Goal: Task Accomplishment & Management: Manage account settings

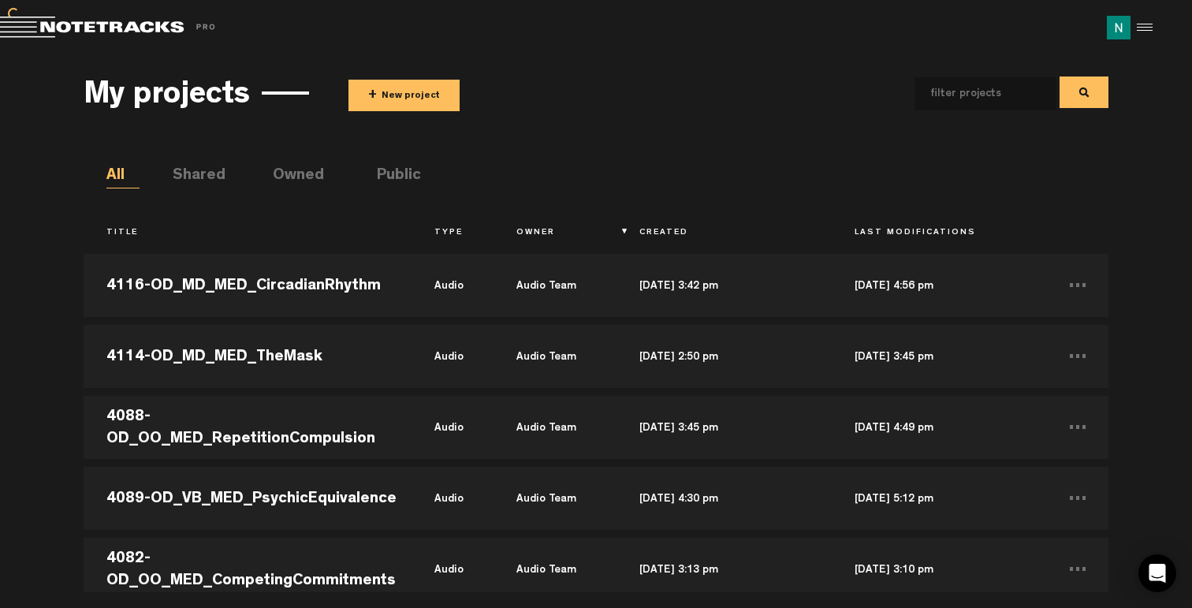
click at [398, 92] on button "+ New project" at bounding box center [404, 96] width 111 height 32
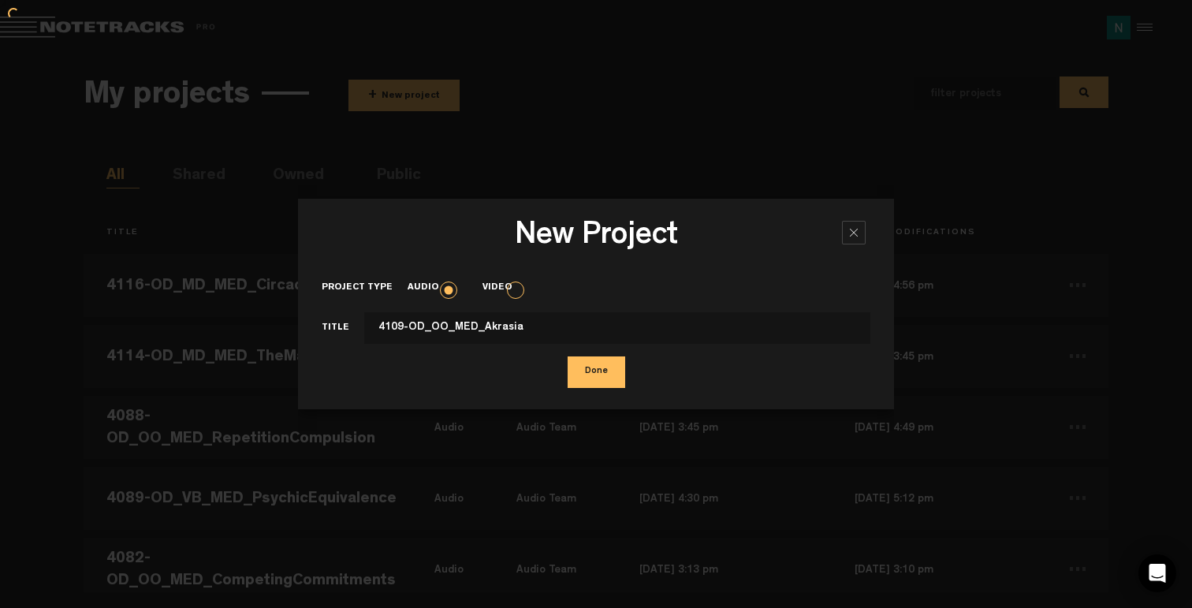
type input "4109-OD_OO_MED_Akrasia"
click at [593, 377] on button "Done" at bounding box center [597, 372] width 58 height 32
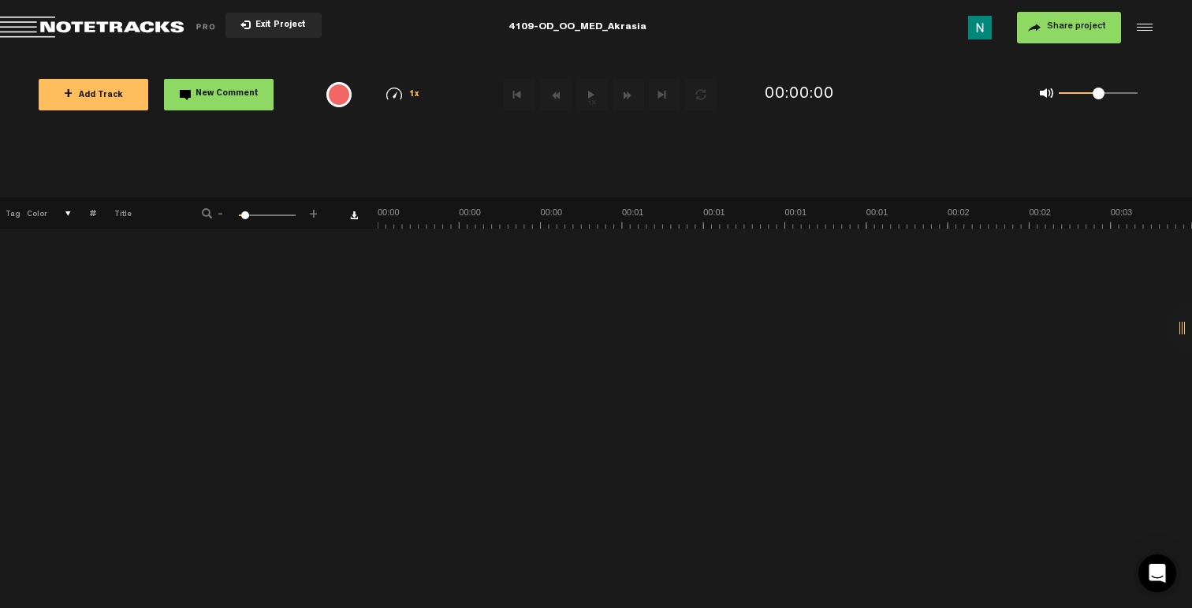
click at [1081, 24] on span "Share project" at bounding box center [1076, 26] width 59 height 9
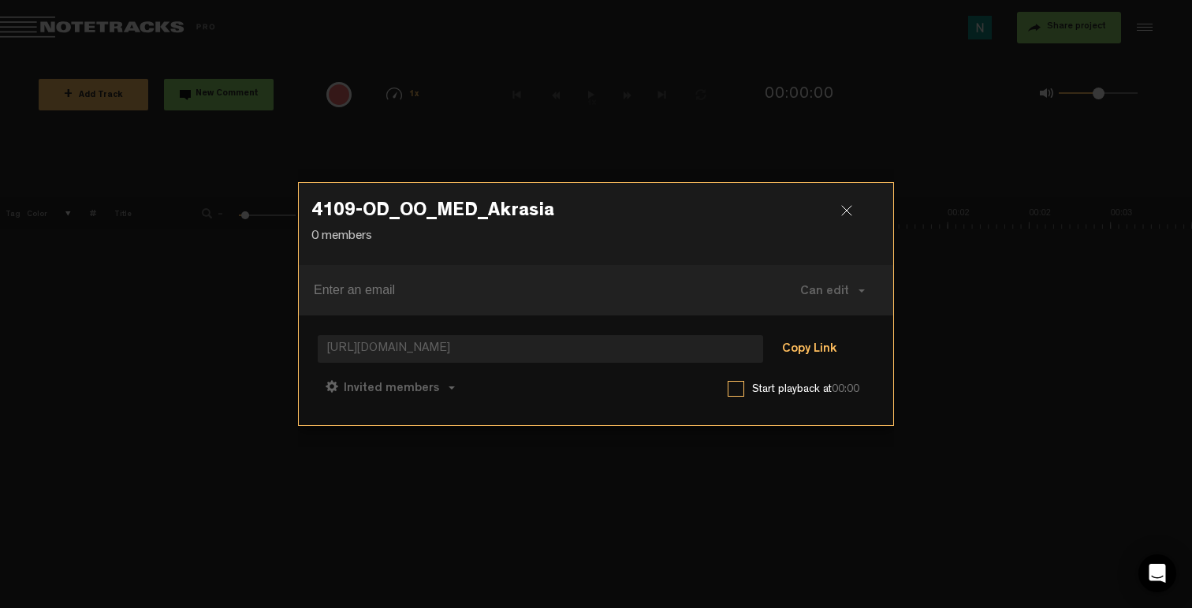
click at [811, 349] on button "Copy Link" at bounding box center [809, 350] width 86 height 32
click at [465, 382] on span "Can comment" at bounding box center [460, 388] width 80 height 13
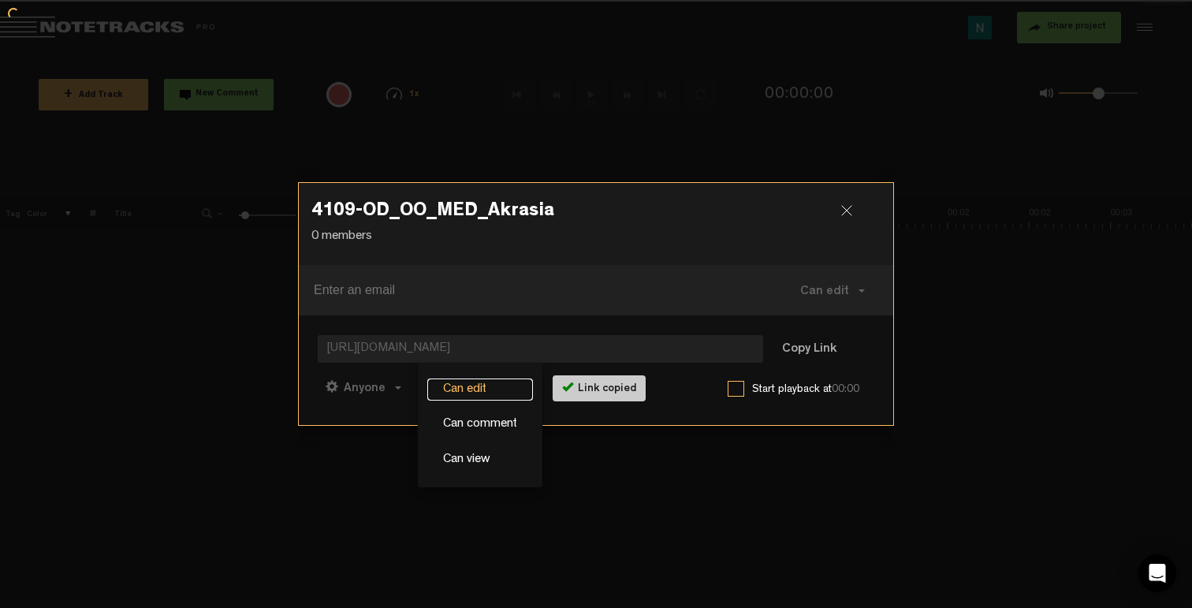
click at [453, 395] on link "Can edit" at bounding box center [480, 389] width 106 height 23
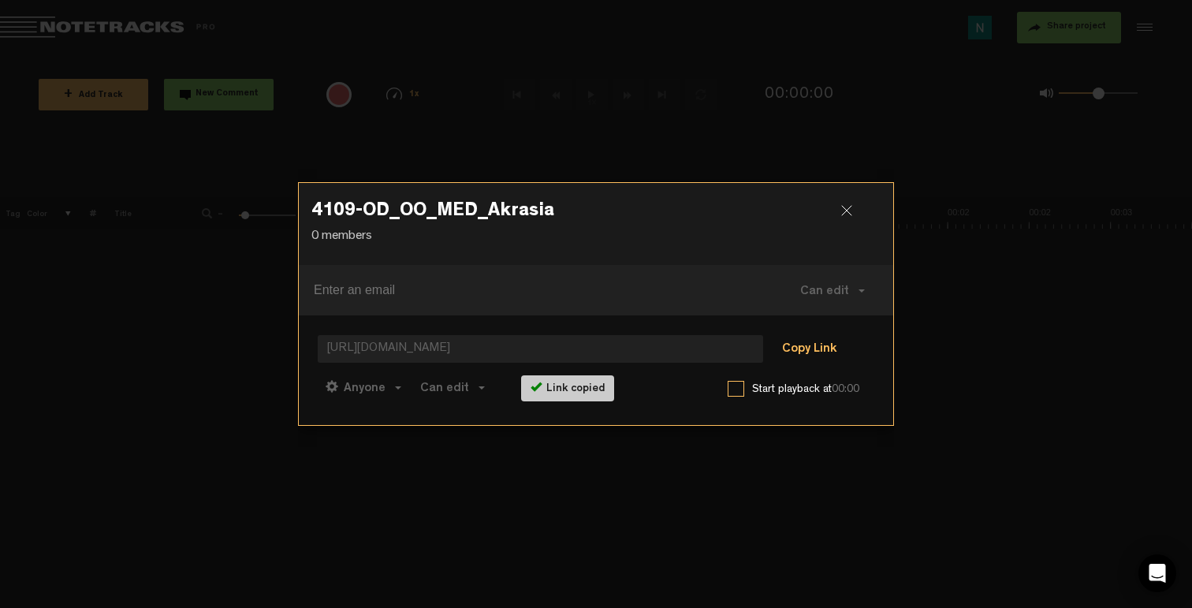
click at [811, 350] on button "Copy Link" at bounding box center [809, 350] width 86 height 32
click at [845, 209] on div at bounding box center [853, 217] width 24 height 24
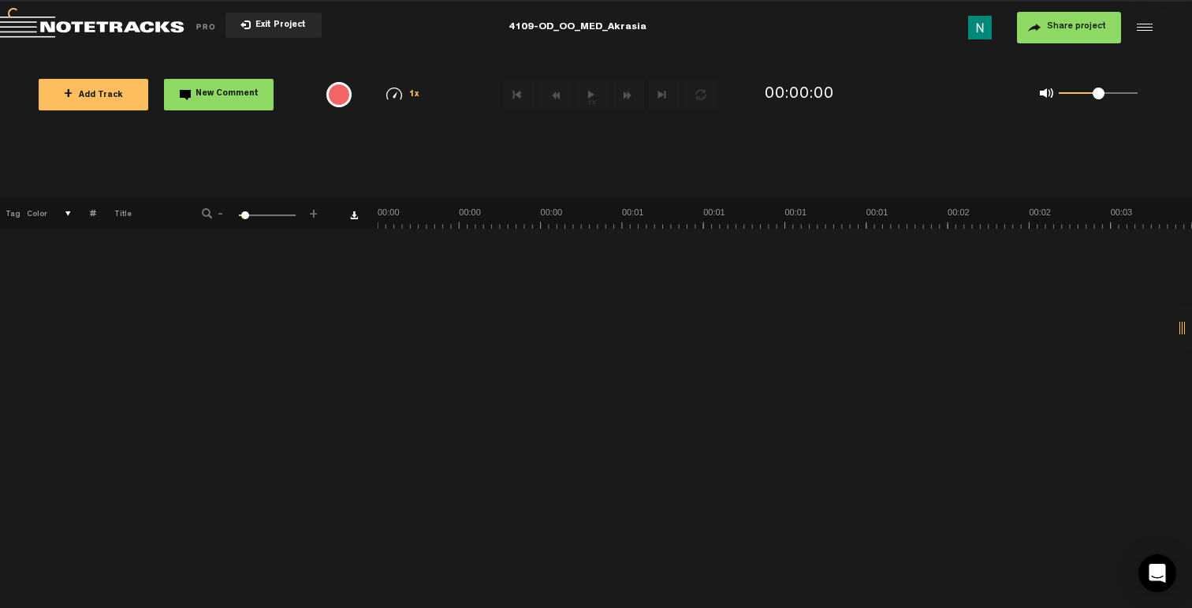
click at [117, 98] on span "+ Add Track" at bounding box center [93, 95] width 59 height 9
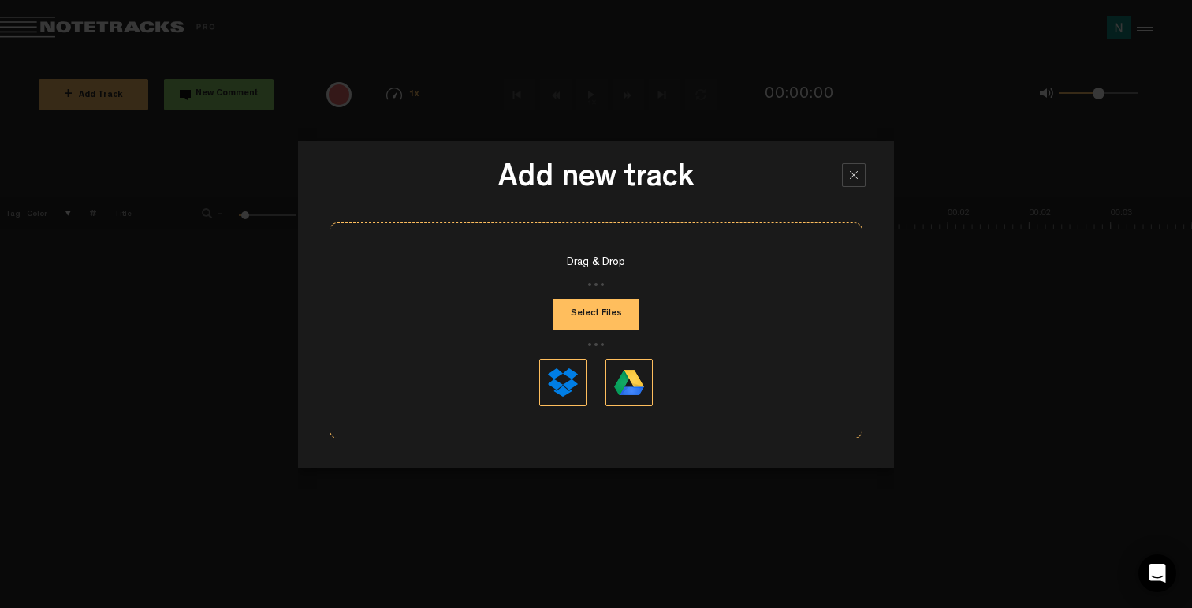
click at [585, 308] on button "Select Files" at bounding box center [597, 315] width 86 height 32
